Goal: Task Accomplishment & Management: Manage account settings

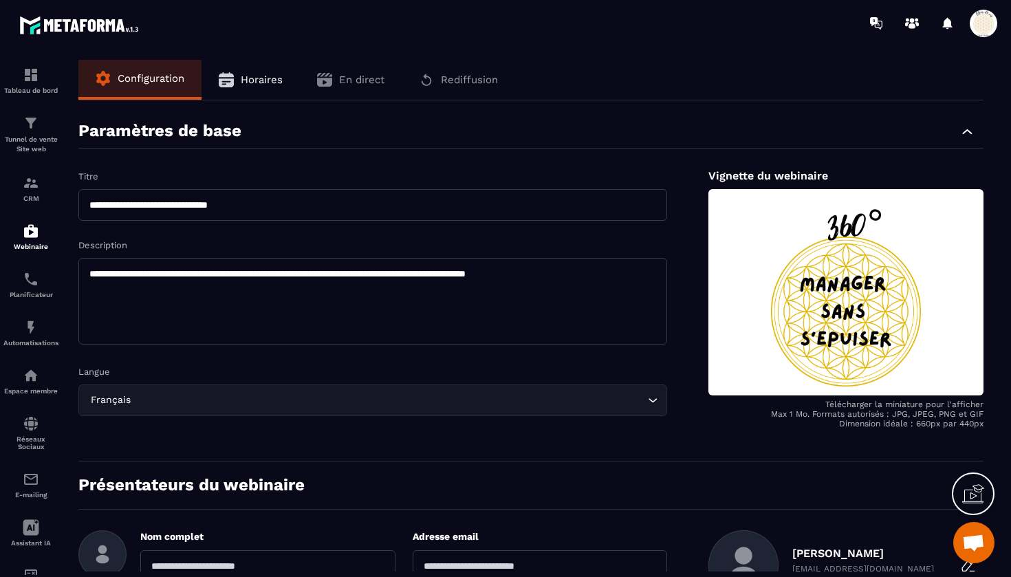
scroll to position [15616, 0]
click at [28, 232] on img at bounding box center [31, 231] width 17 height 17
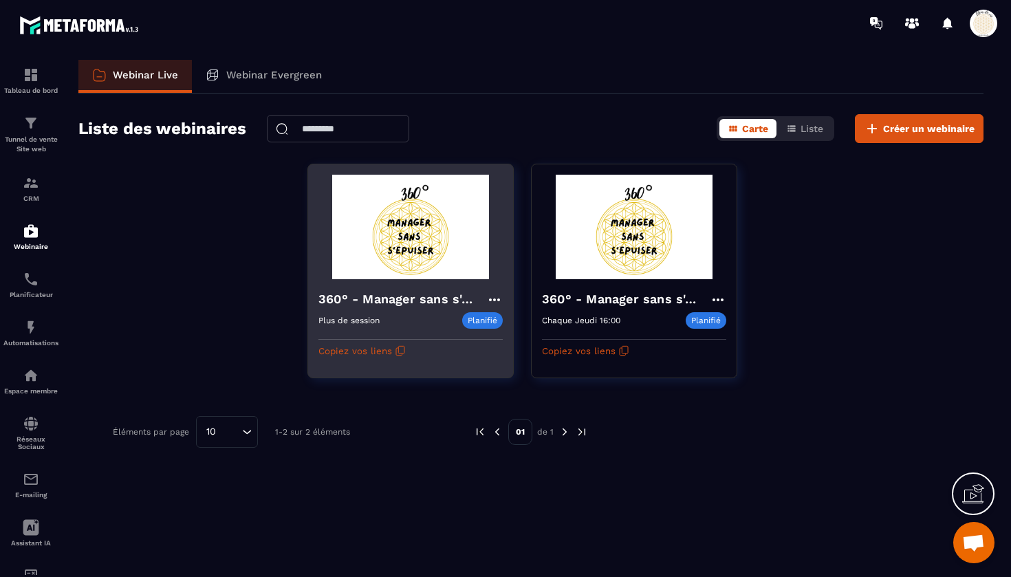
click at [493, 296] on icon at bounding box center [494, 300] width 17 height 17
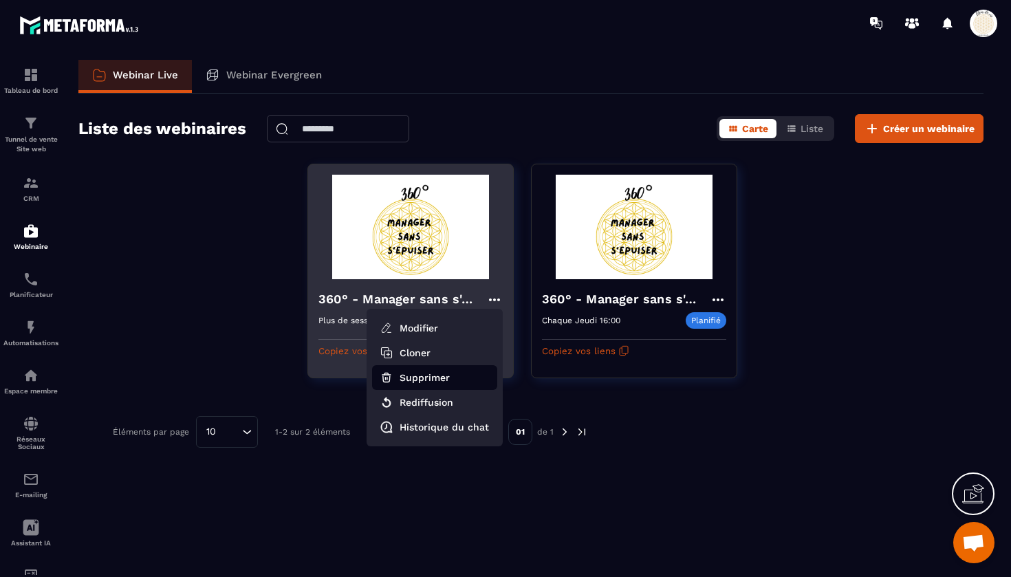
click at [444, 372] on button "Supprimer" at bounding box center [434, 377] width 125 height 25
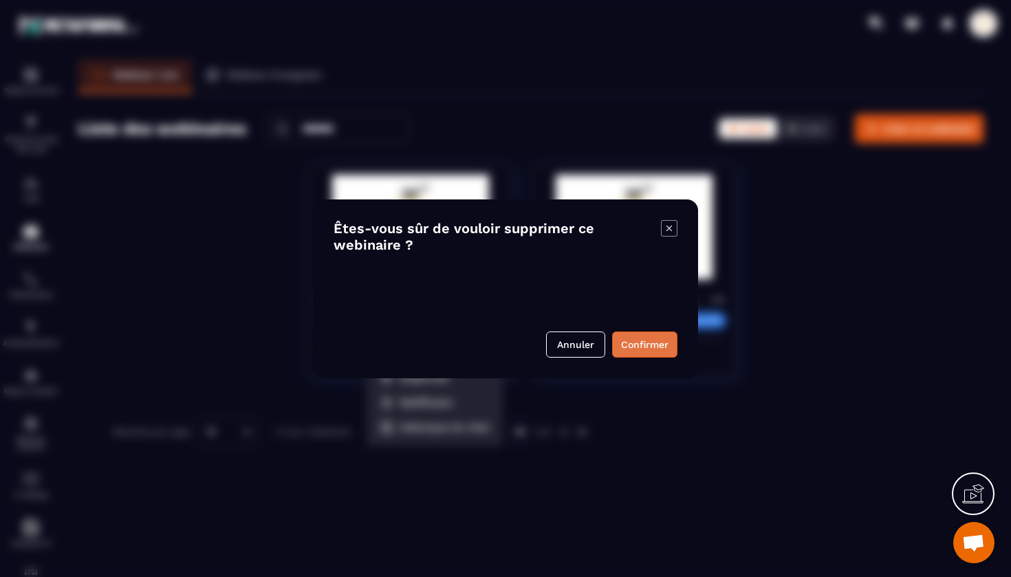
click at [647, 342] on button "Confirmer" at bounding box center [644, 345] width 65 height 26
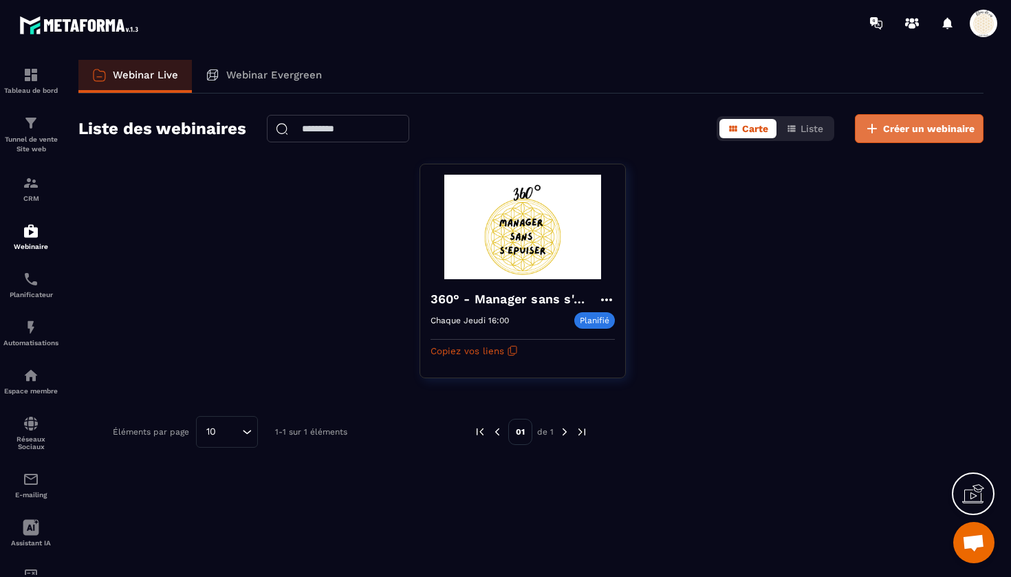
click at [927, 124] on span "Créer un webinaire" at bounding box center [928, 129] width 91 height 14
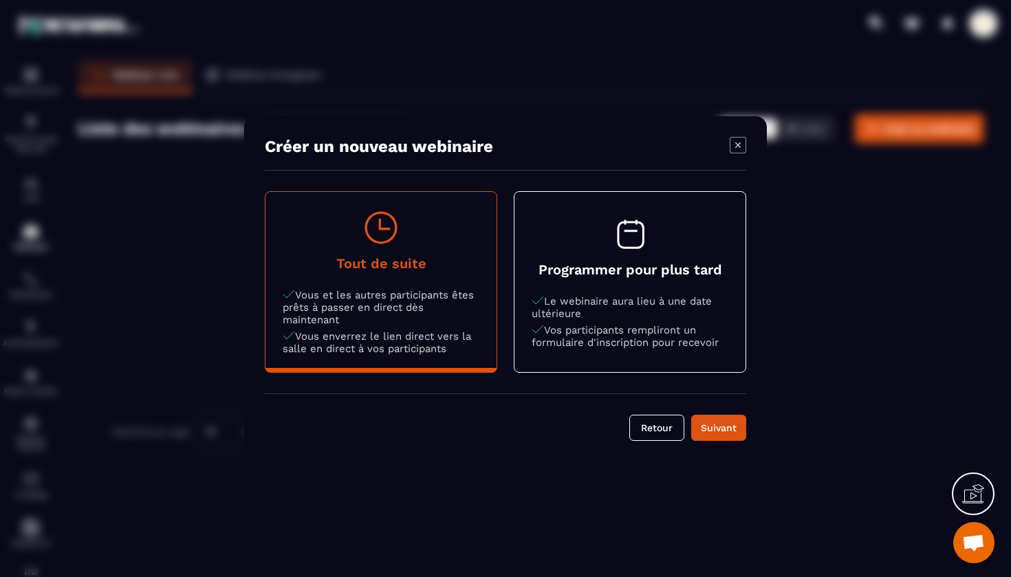
click at [623, 274] on h4 "Programmer pour plus tard" at bounding box center [630, 269] width 197 height 17
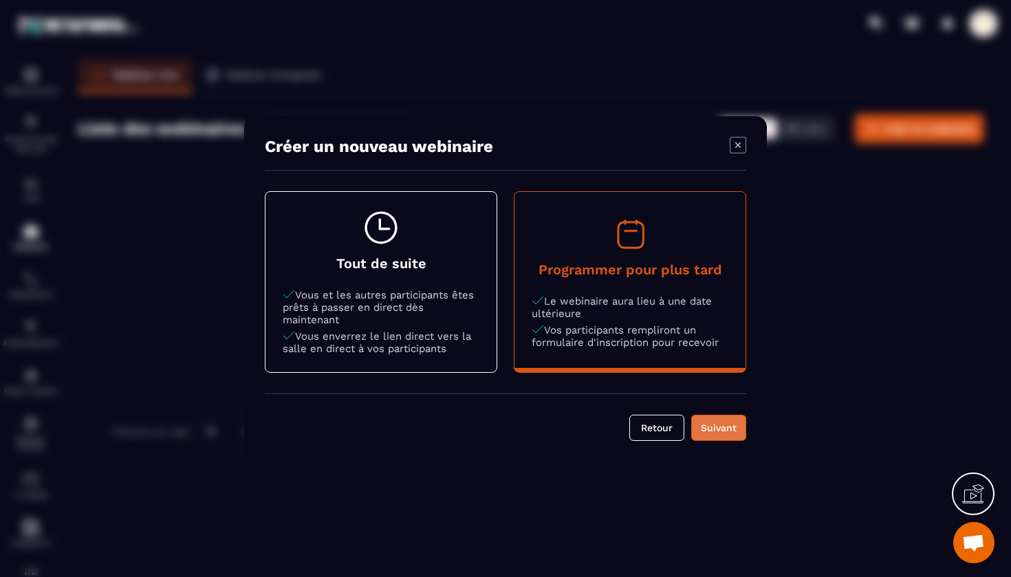
click at [722, 427] on div "Suivant" at bounding box center [718, 428] width 37 height 14
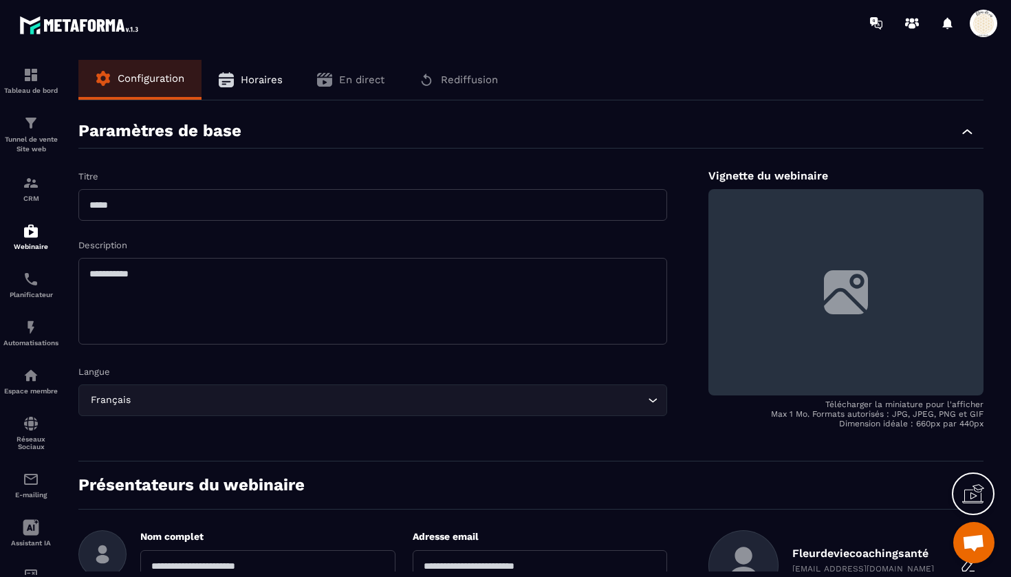
click at [257, 76] on span "Horaires" at bounding box center [262, 80] width 42 height 12
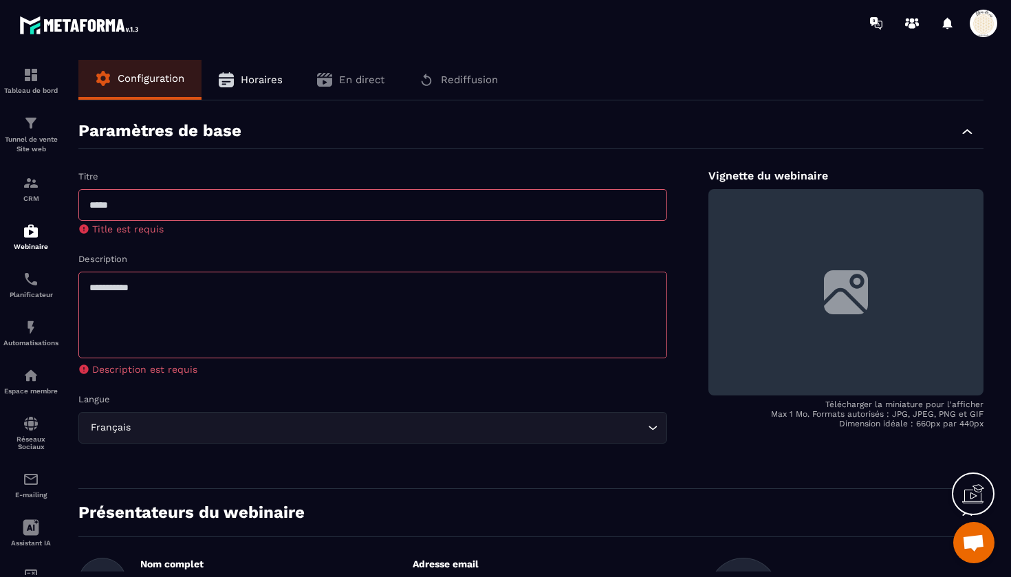
click at [172, 204] on input "text" at bounding box center [372, 205] width 589 height 32
type input "**********"
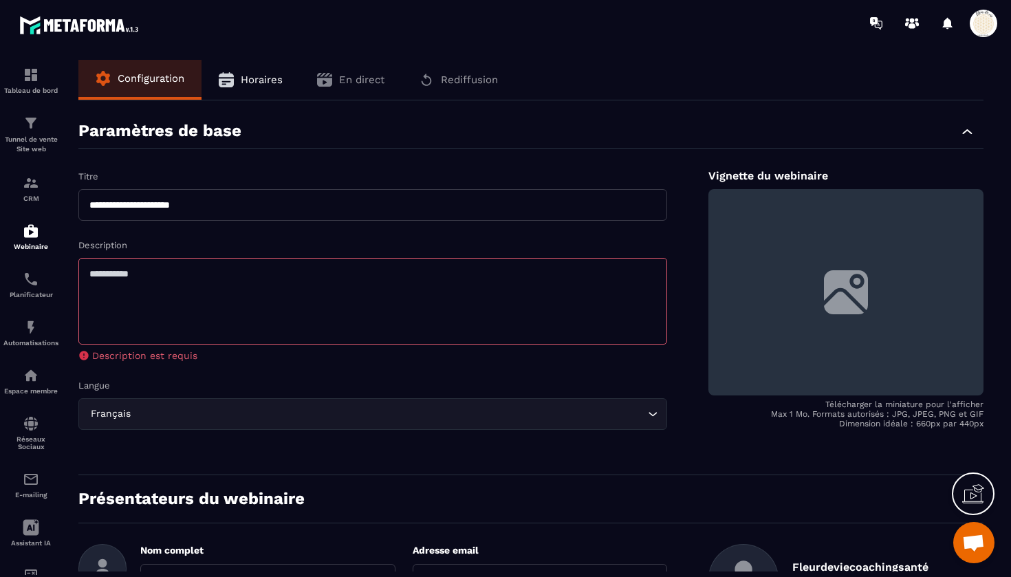
click at [207, 312] on textarea at bounding box center [372, 301] width 589 height 87
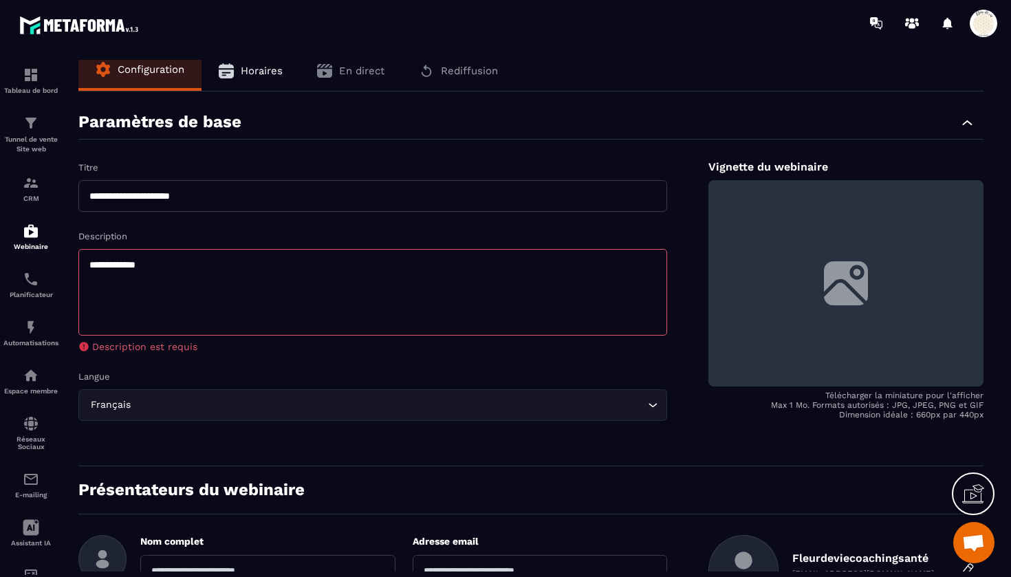
click at [204, 404] on input "Search for option" at bounding box center [388, 405] width 511 height 15
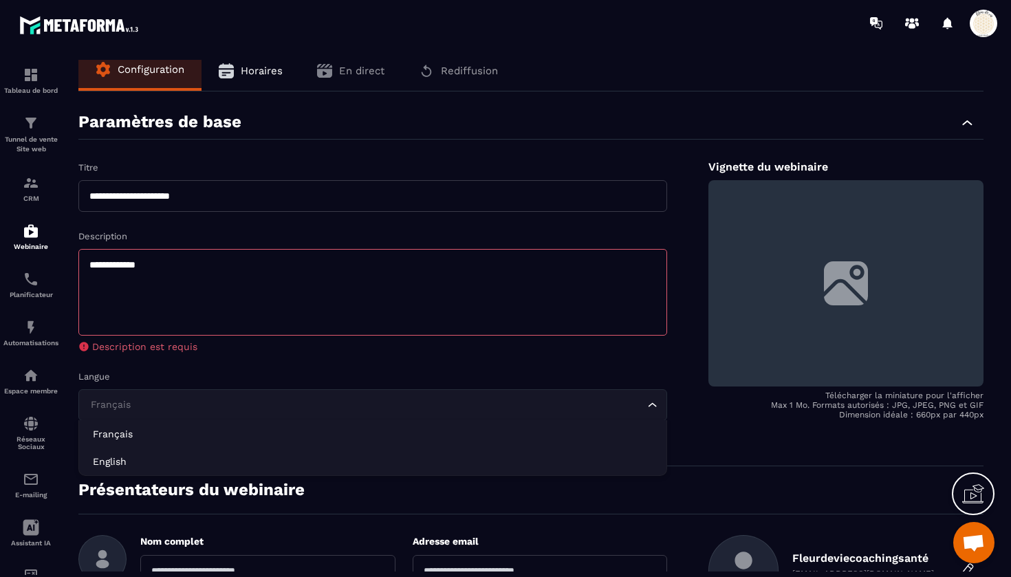
click at [197, 283] on textarea "**********" at bounding box center [372, 292] width 589 height 87
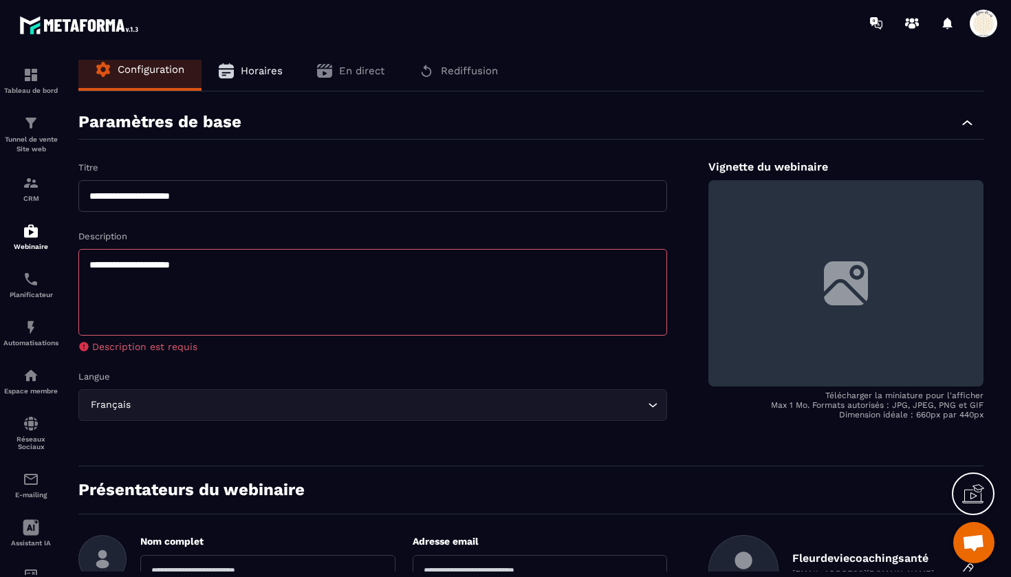
type textarea "**********"
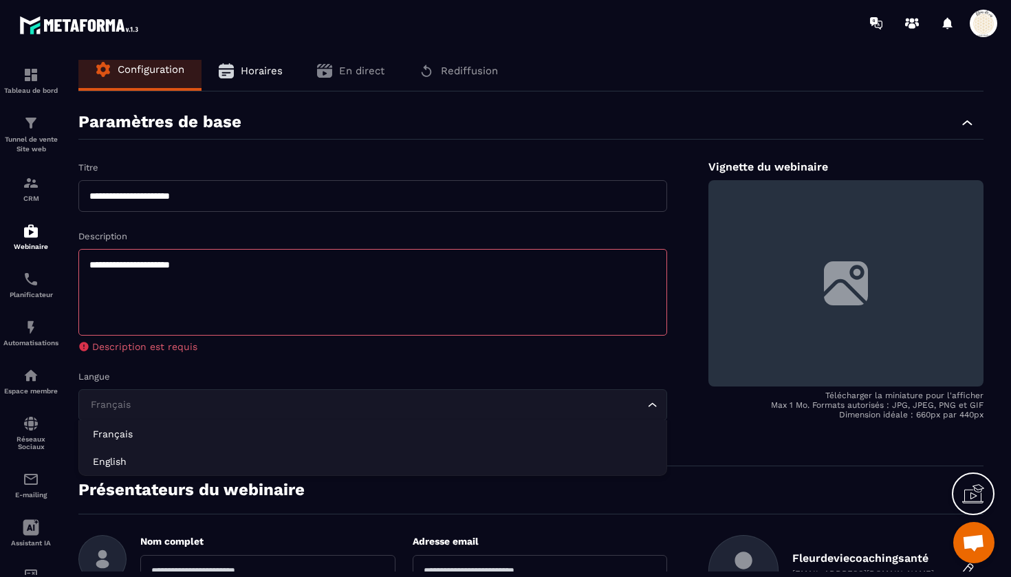
click at [246, 407] on input "Search for option" at bounding box center [365, 405] width 557 height 15
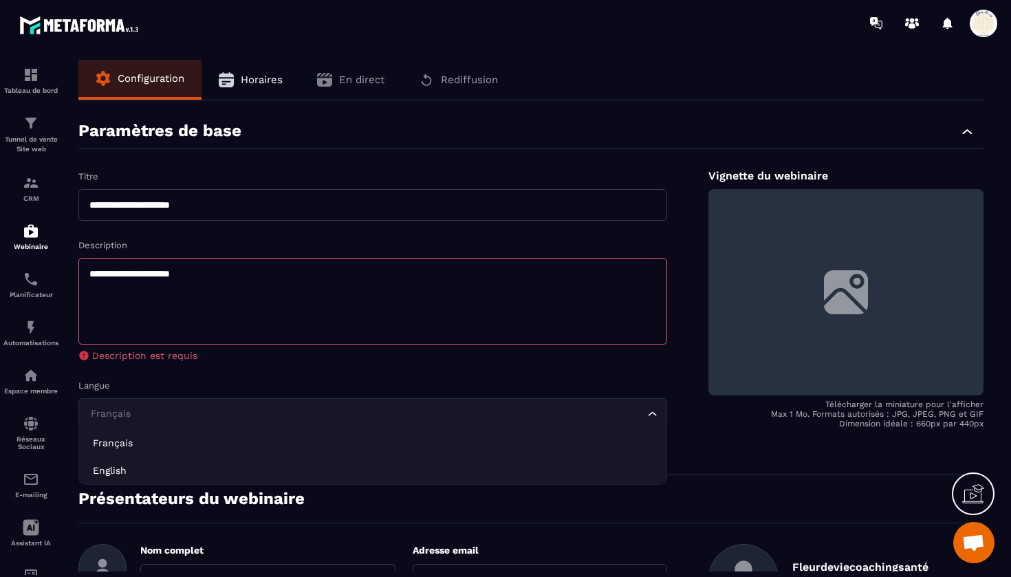
scroll to position [0, 0]
click at [256, 74] on span "Horaires" at bounding box center [262, 80] width 42 height 12
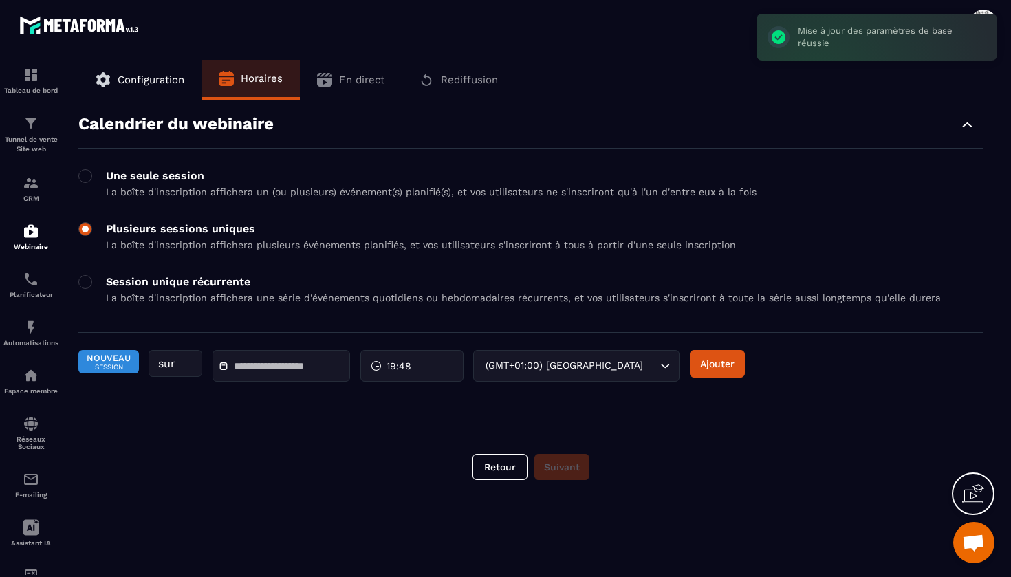
click at [88, 230] on span at bounding box center [85, 229] width 14 height 14
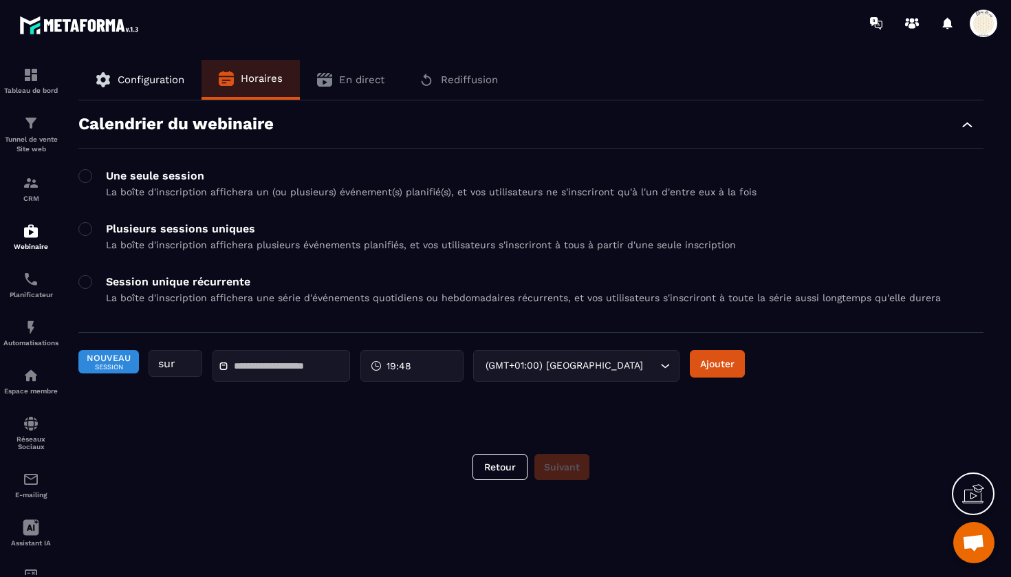
click at [264, 369] on input "text" at bounding box center [282, 366] width 96 height 10
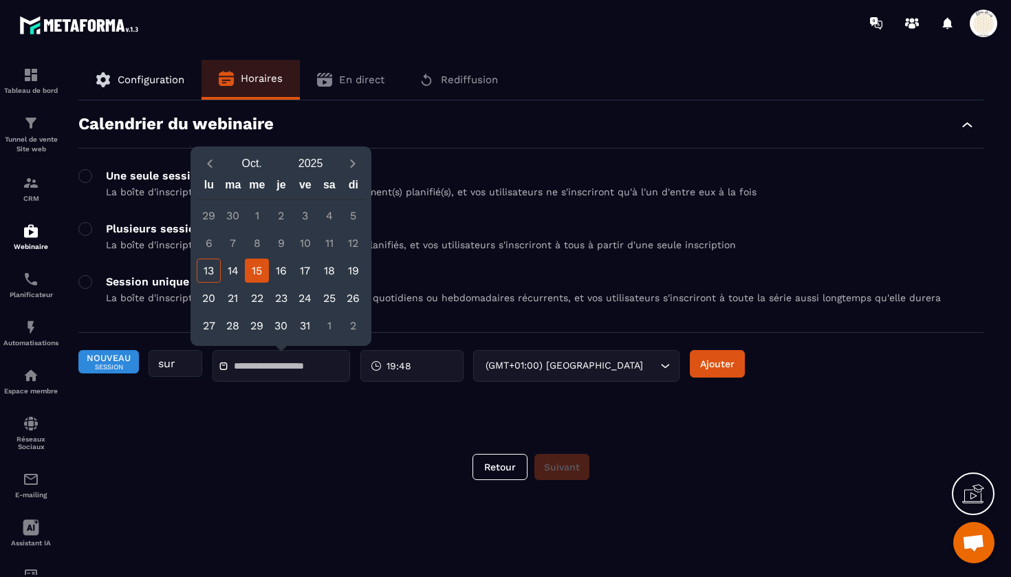
click at [259, 270] on div "15" at bounding box center [257, 271] width 24 height 24
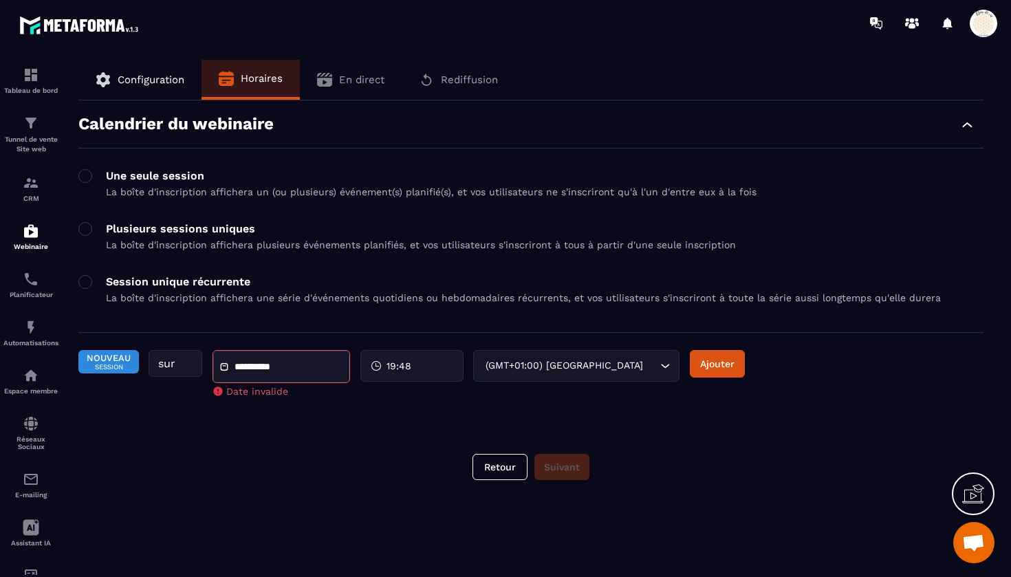
click at [223, 367] on icon at bounding box center [224, 367] width 10 height 10
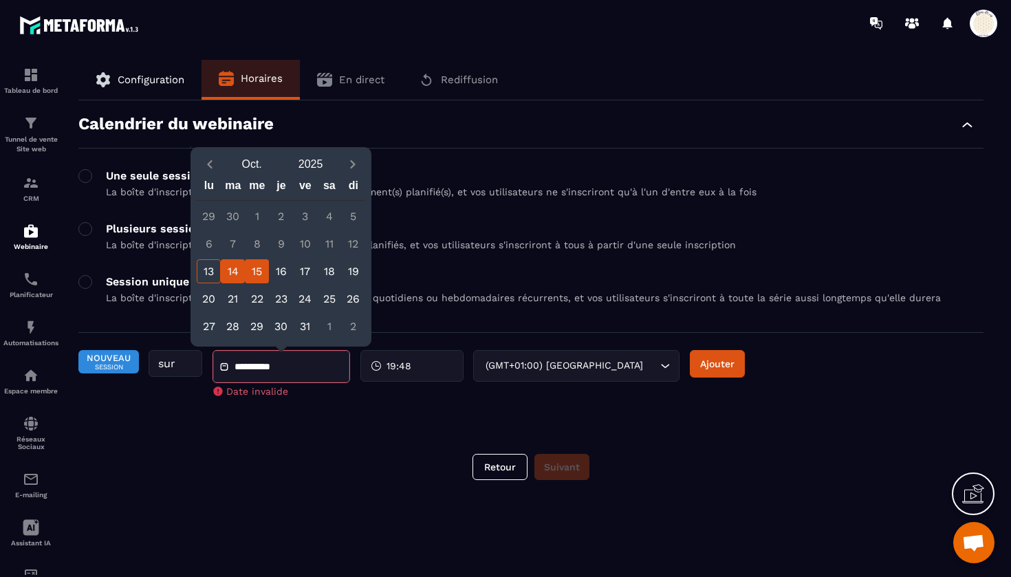
click at [233, 267] on div "14" at bounding box center [233, 271] width 24 height 24
type input "**********"
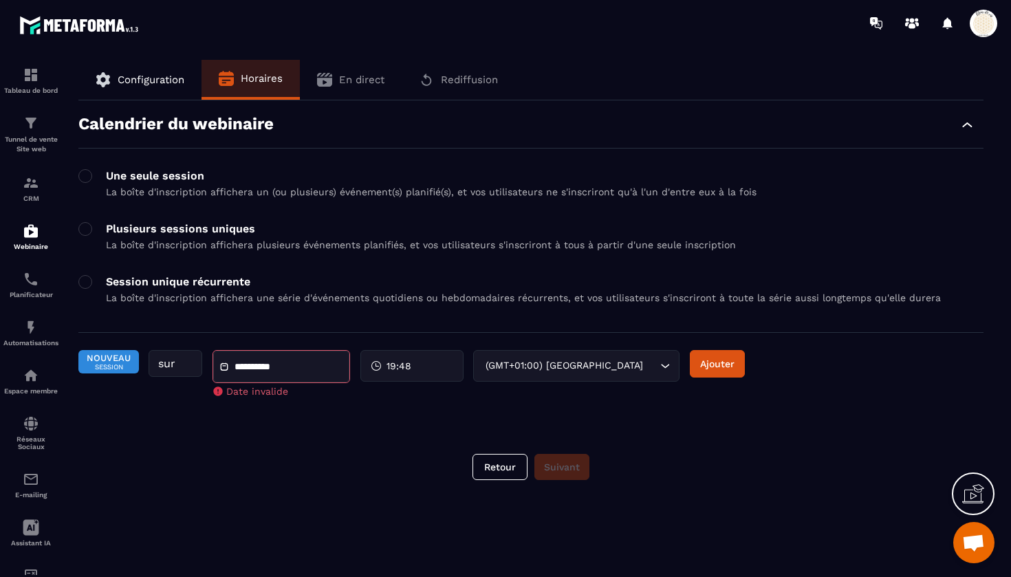
click at [227, 375] on div "**********" at bounding box center [281, 367] width 136 height 32
click at [116, 360] on div "Tableau de bord Tunnel de vente Site web CRM Webinaire Planificateur Automatisa…" at bounding box center [117, 310] width 235 height 529
click at [169, 357] on div "Tableau de bord Tunnel de vente Site web CRM Webinaire Planificateur Automatisa…" at bounding box center [117, 310] width 235 height 529
click at [175, 177] on div "Tableau de bord Tunnel de vente Site web CRM Webinaire Planificateur Automatisa…" at bounding box center [117, 310] width 235 height 529
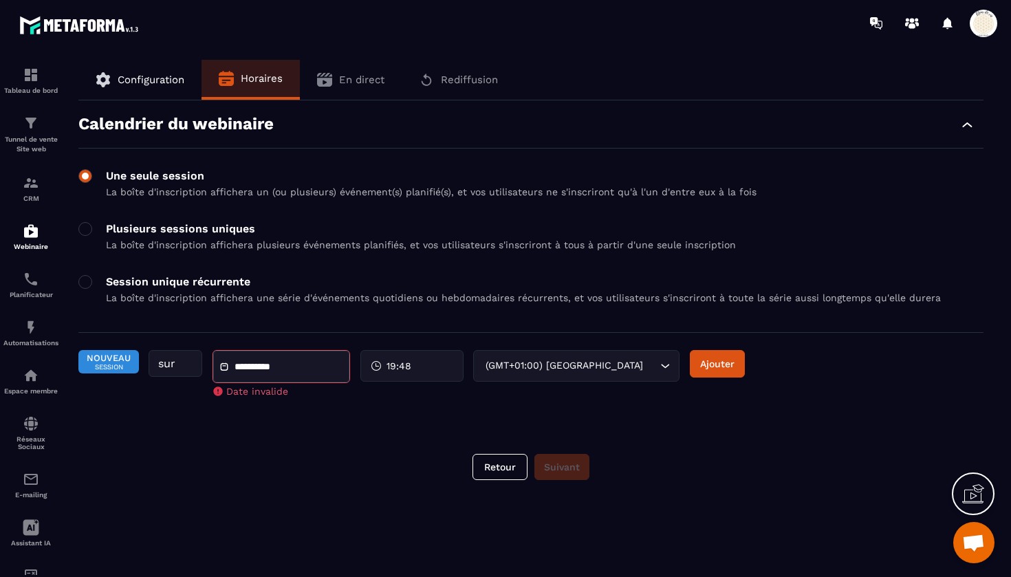
click at [88, 180] on span at bounding box center [85, 176] width 14 height 14
click at [250, 369] on input "text" at bounding box center [282, 366] width 96 height 10
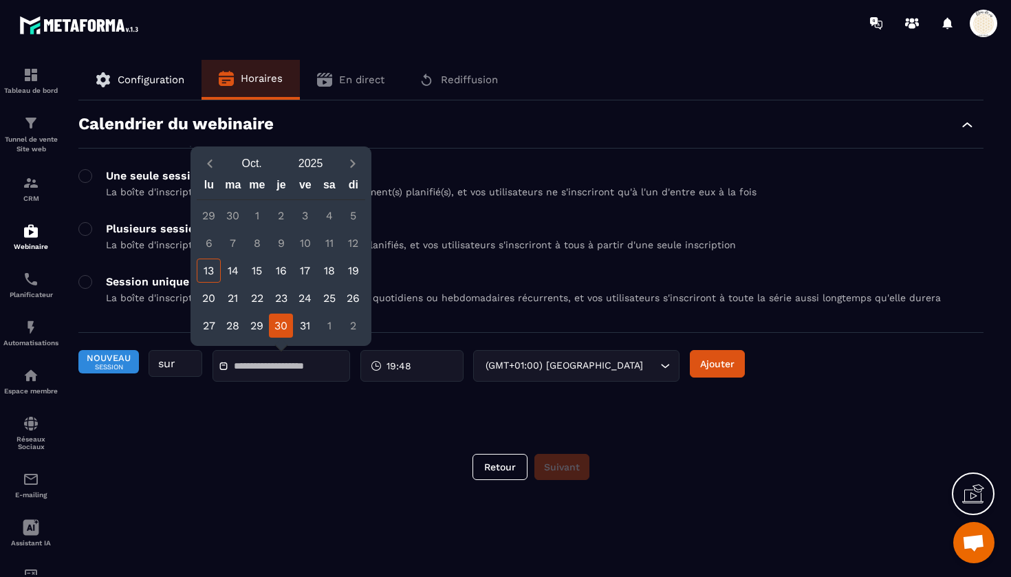
click at [287, 316] on div "30" at bounding box center [281, 326] width 24 height 24
type input "**********"
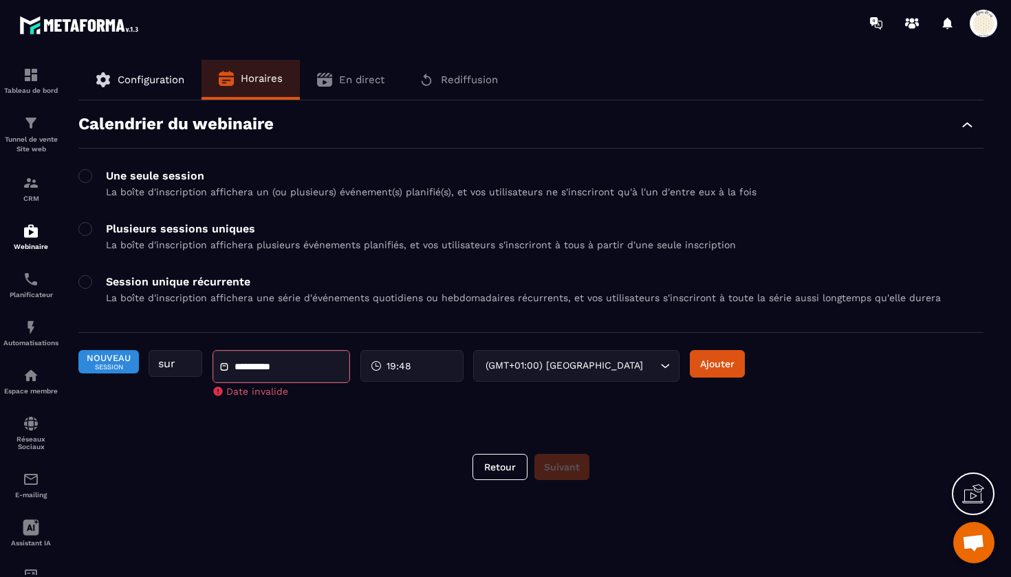
click at [224, 367] on icon at bounding box center [224, 367] width 10 height 10
click at [148, 76] on div "Tableau de bord Tunnel de vente Site web CRM Webinaire Planificateur Automatisa…" at bounding box center [117, 310] width 235 height 529
click at [147, 83] on div "Tableau de bord Tunnel de vente Site web CRM Webinaire Planificateur Automatisa…" at bounding box center [117, 310] width 235 height 529
click at [158, 80] on div "Tableau de bord Tunnel de vente Site web CRM Webinaire Planificateur Automatisa…" at bounding box center [117, 310] width 235 height 529
click at [493, 466] on button "Retour" at bounding box center [500, 467] width 55 height 26
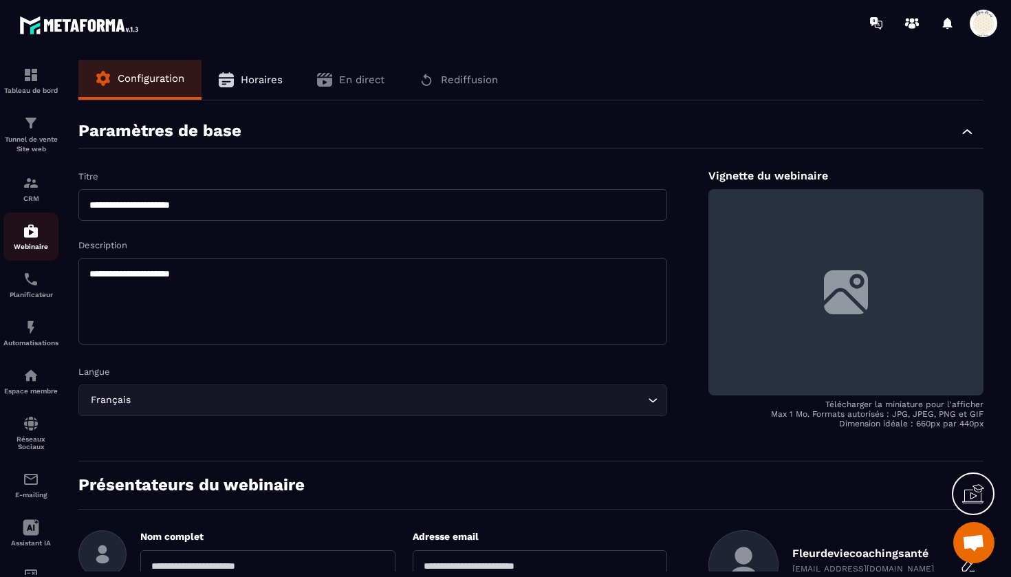
click at [29, 233] on img at bounding box center [31, 231] width 17 height 17
click at [32, 185] on img at bounding box center [31, 183] width 17 height 17
click at [31, 81] on img at bounding box center [31, 75] width 17 height 17
